Goal: Task Accomplishment & Management: Use online tool/utility

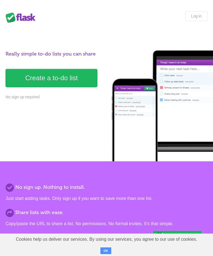
click at [60, 81] on link "Create a to-do list" at bounding box center [52, 78] width 92 height 18
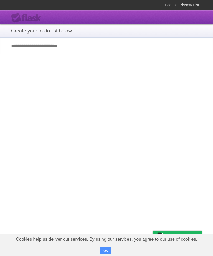
click at [119, 41] on input "Add your first task" at bounding box center [106, 46] width 213 height 17
type input "*"
type input "**********"
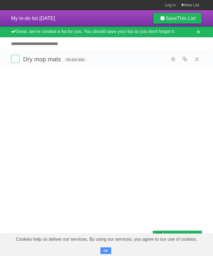
click at [177, 19] on b "This List" at bounding box center [186, 19] width 19 height 6
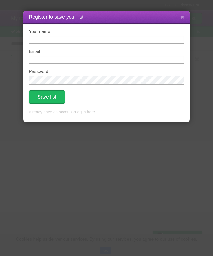
click at [185, 19] on button at bounding box center [183, 17] width 12 height 11
